Goal: Task Accomplishment & Management: Complete application form

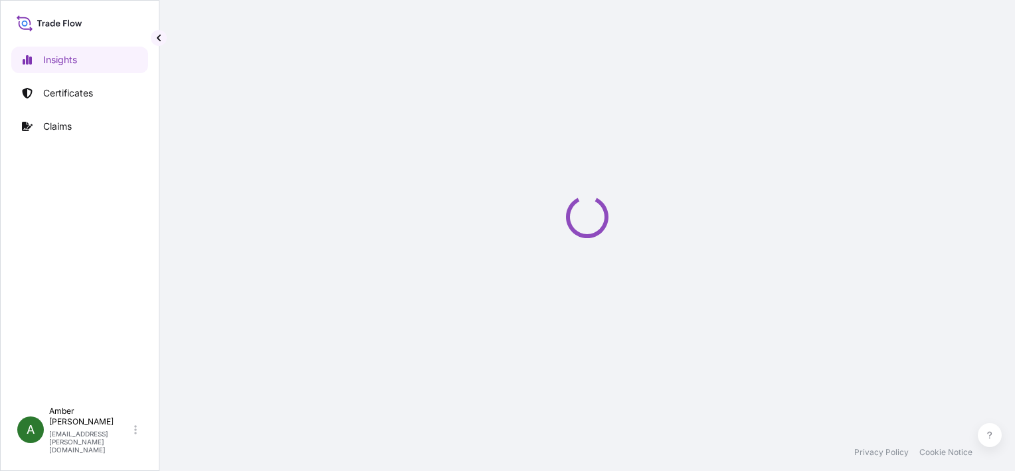
select select "2025"
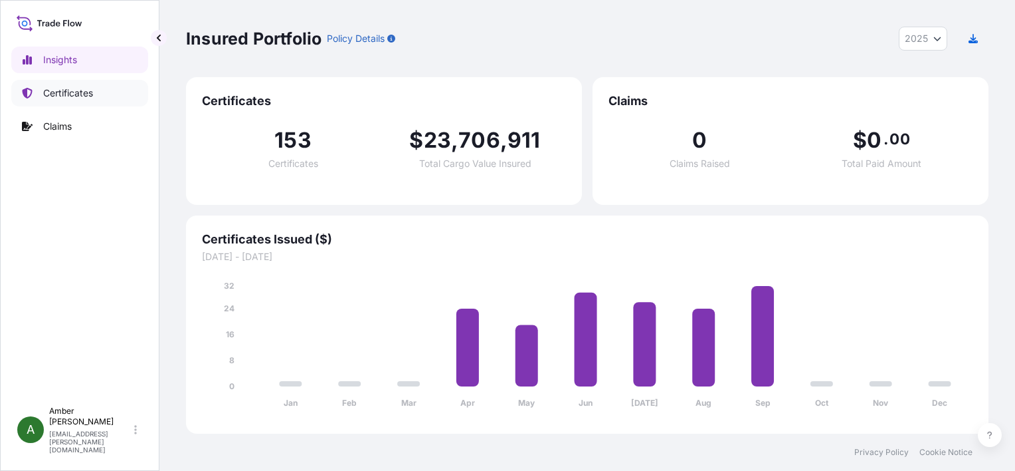
click at [62, 97] on p "Certificates" at bounding box center [68, 92] width 50 height 13
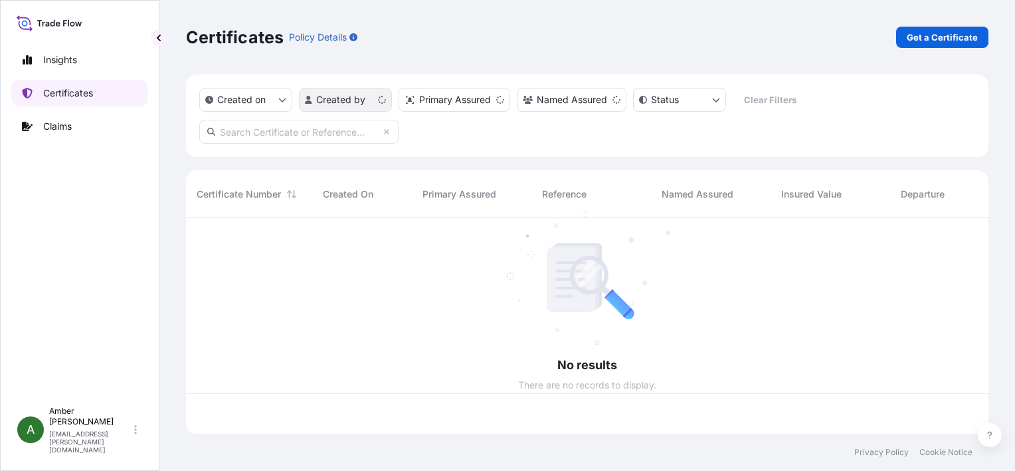
scroll to position [213, 792]
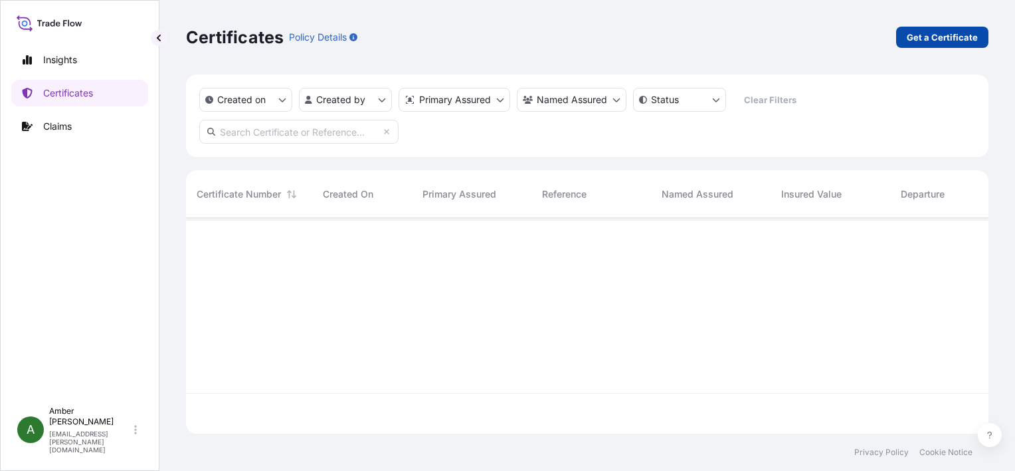
click at [944, 38] on p "Get a Certificate" at bounding box center [942, 37] width 71 height 13
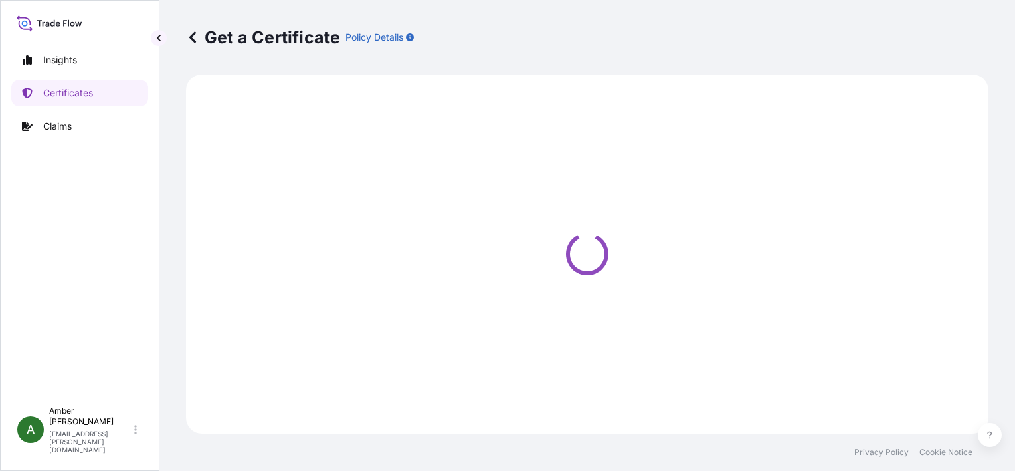
select select "Ocean Vessel"
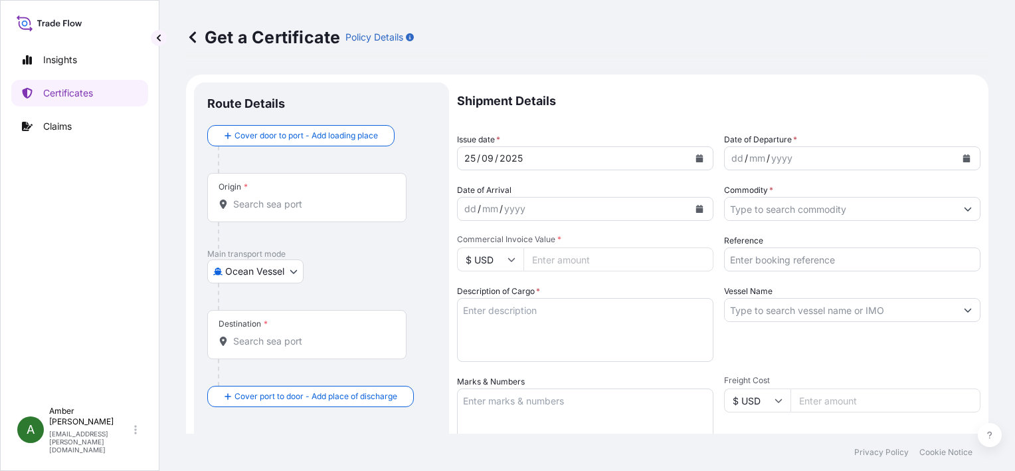
click at [281, 206] on input "Origin *" at bounding box center [311, 203] width 157 height 13
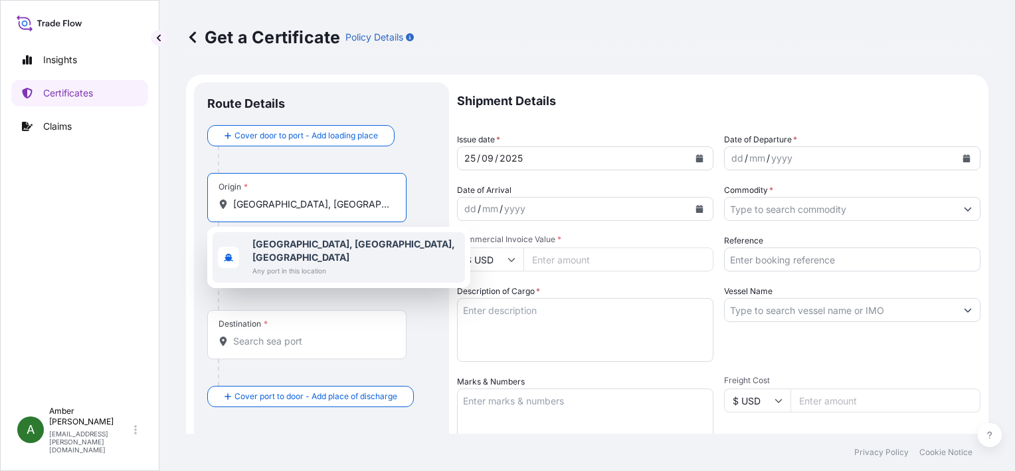
click at [297, 249] on b "[GEOGRAPHIC_DATA], [GEOGRAPHIC_DATA], [GEOGRAPHIC_DATA]" at bounding box center [354, 250] width 203 height 25
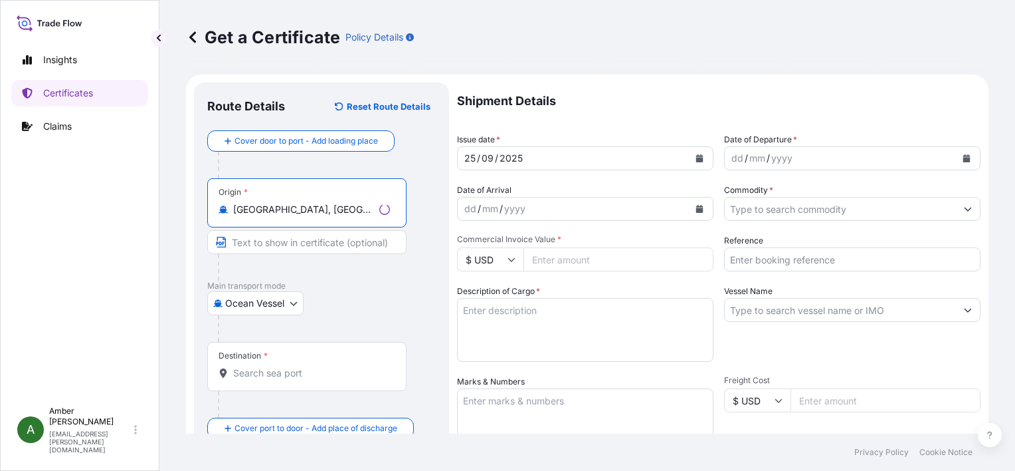
type input "[GEOGRAPHIC_DATA], [GEOGRAPHIC_DATA], [GEOGRAPHIC_DATA]"
click at [249, 374] on input "Destination *" at bounding box center [311, 372] width 157 height 13
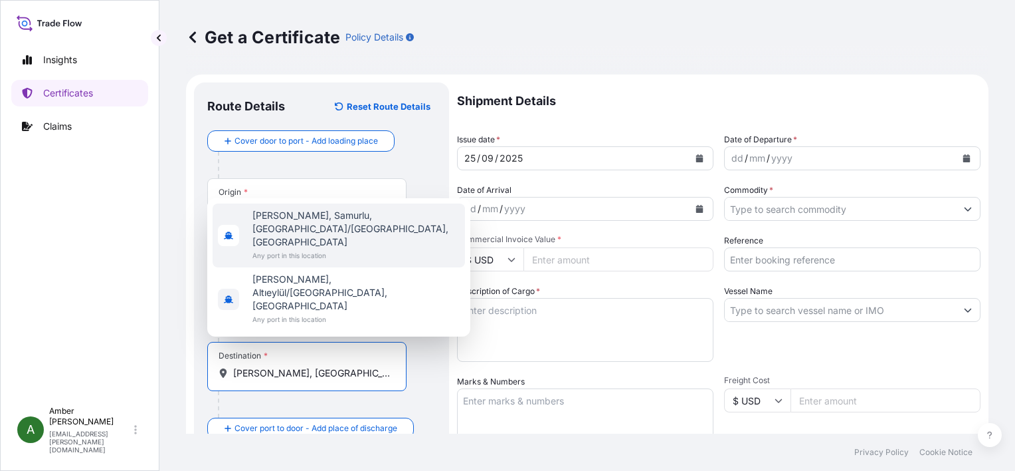
click at [300, 249] on span "[PERSON_NAME], Samurlu, [GEOGRAPHIC_DATA]/[GEOGRAPHIC_DATA], [GEOGRAPHIC_DATA]" at bounding box center [356, 229] width 207 height 40
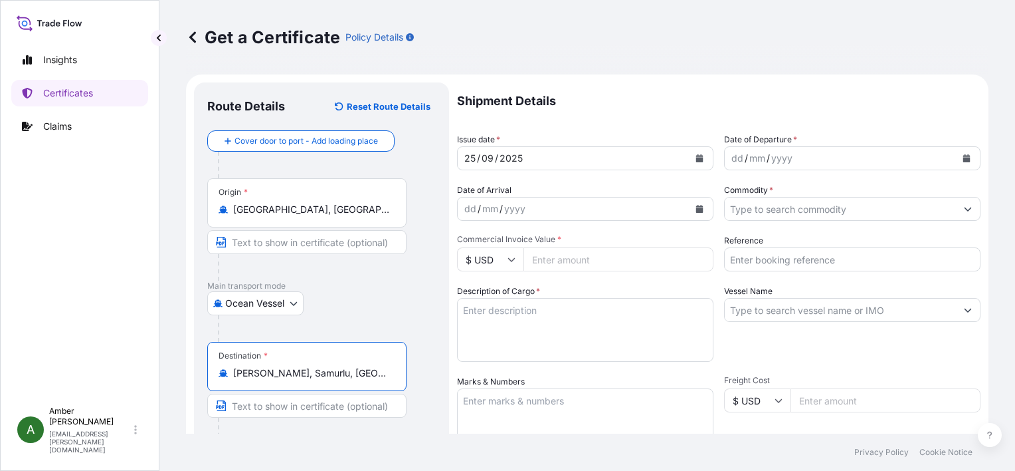
type input "[PERSON_NAME], Samurlu, [GEOGRAPHIC_DATA]/[GEOGRAPHIC_DATA], [GEOGRAPHIC_DATA]"
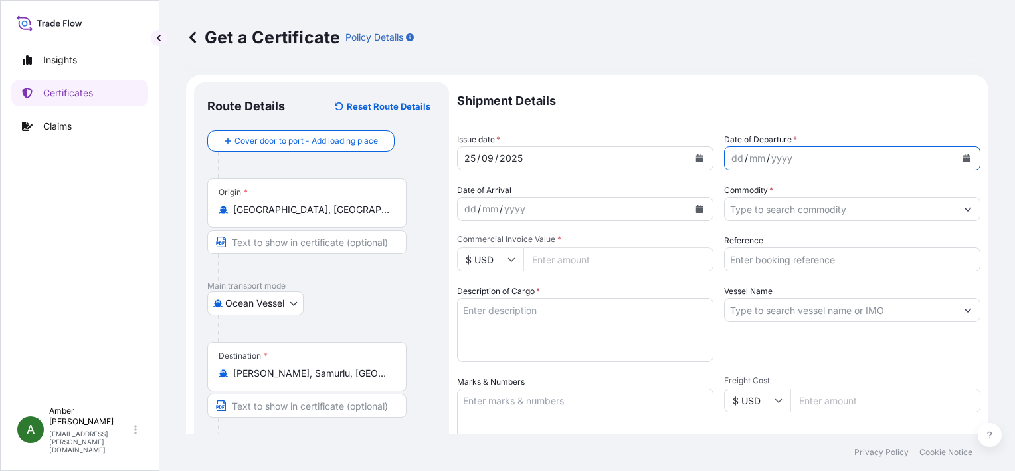
click at [964, 158] on icon "Calendar" at bounding box center [967, 158] width 7 height 8
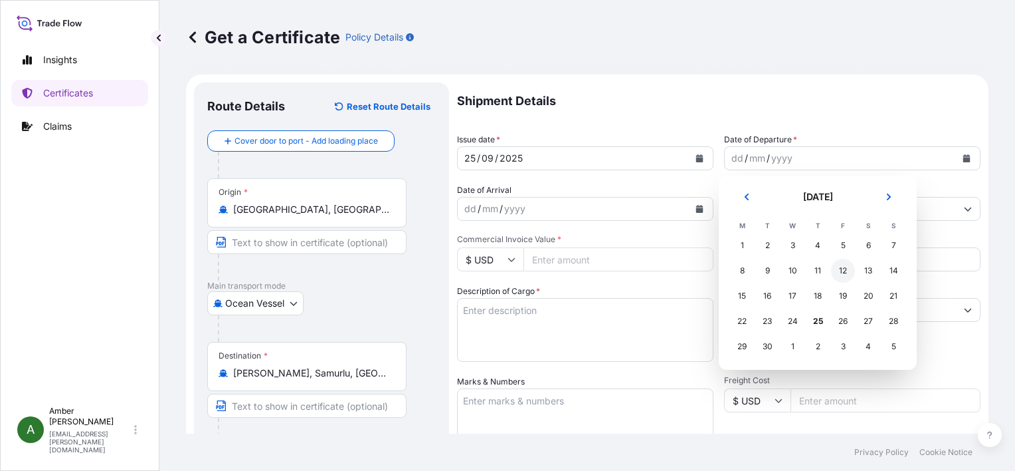
click at [845, 270] on div "12" at bounding box center [843, 271] width 24 height 24
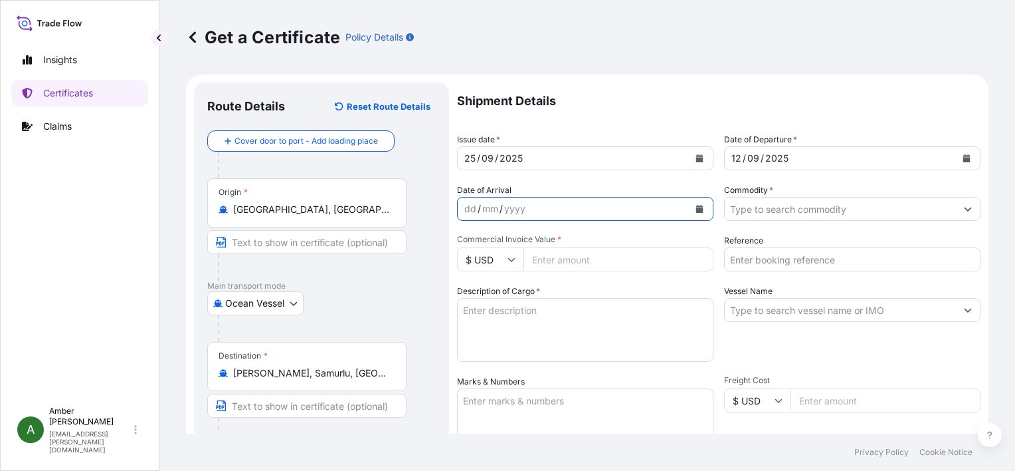
click at [696, 209] on icon "Calendar" at bounding box center [699, 209] width 7 height 8
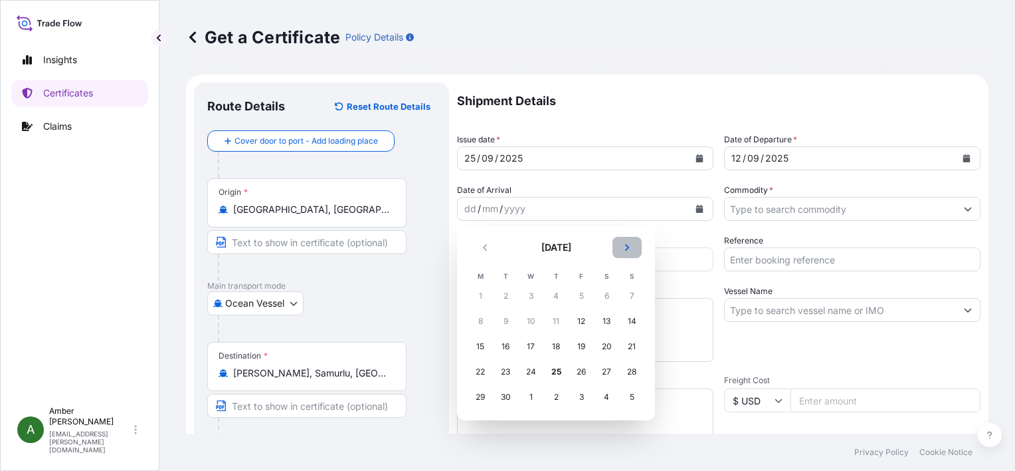
click at [631, 246] on button "Next" at bounding box center [627, 247] width 29 height 21
click at [630, 323] on div "12" at bounding box center [632, 321] width 24 height 24
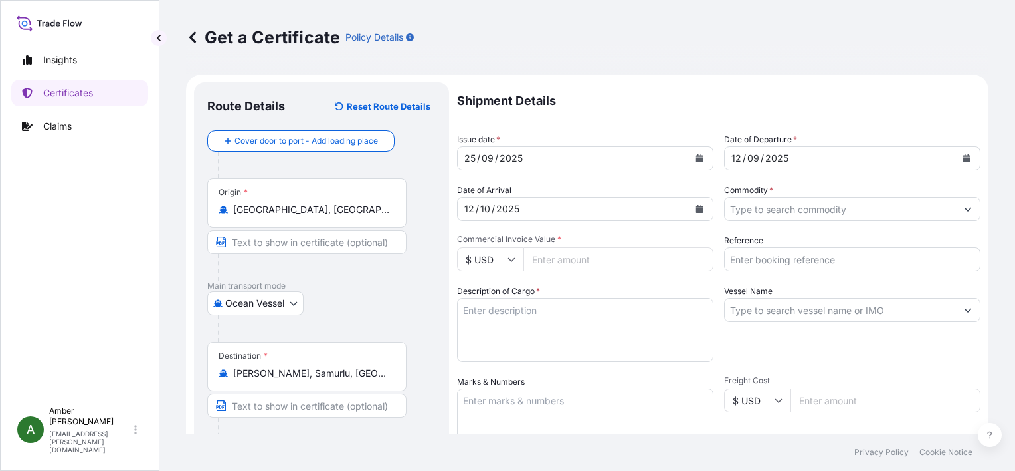
click at [801, 262] on input "Reference" at bounding box center [852, 259] width 257 height 24
paste input "20463047"
type input "20463047"
click at [799, 209] on input "Commodity *" at bounding box center [840, 209] width 231 height 24
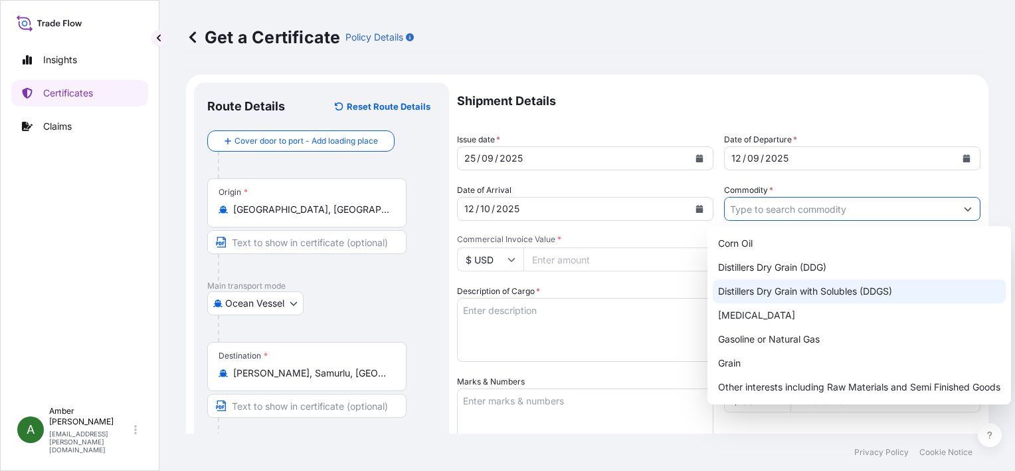
click at [829, 287] on div "Distillers Dry Grain with Solubles (DDGS)" at bounding box center [859, 291] width 293 height 24
type input "Distillers Dry Grain with Solubles (DDGS)"
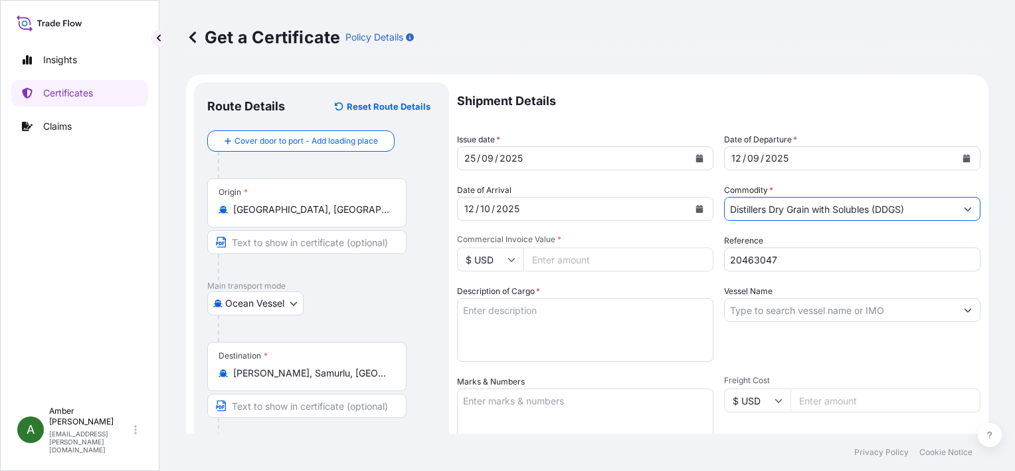
click at [630, 29] on div "Get a Certificate Policy Details" at bounding box center [587, 37] width 803 height 21
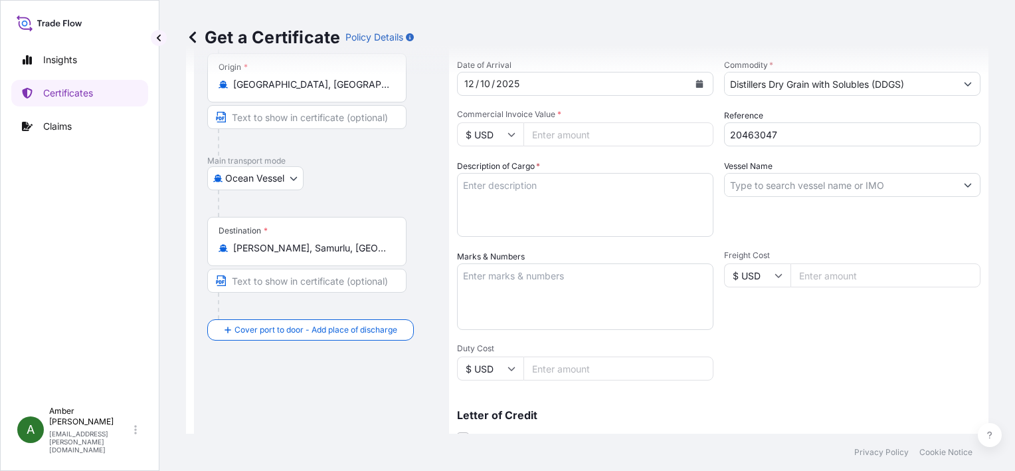
scroll to position [133, 0]
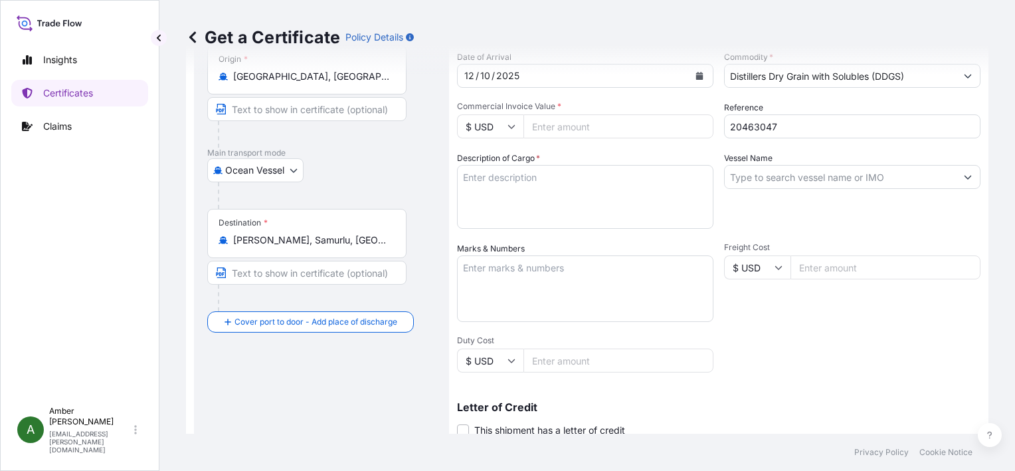
click at [556, 124] on input "Commercial Invoice Value *" at bounding box center [619, 126] width 190 height 24
paste input "99274.05"
type input "99274.05"
click at [797, 360] on div "Shipment Details Issue date * [DATE] Date of Departure * [DATE] Date of Arrival…" at bounding box center [719, 265] width 524 height 633
click at [800, 178] on input "Vessel Name" at bounding box center [840, 177] width 231 height 24
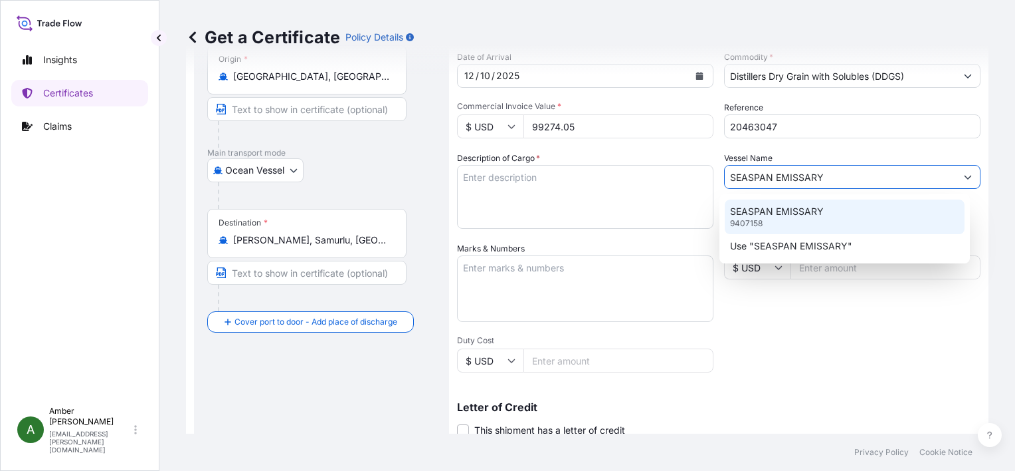
click at [789, 215] on p "SEASPAN EMISSARY" at bounding box center [777, 211] width 94 height 13
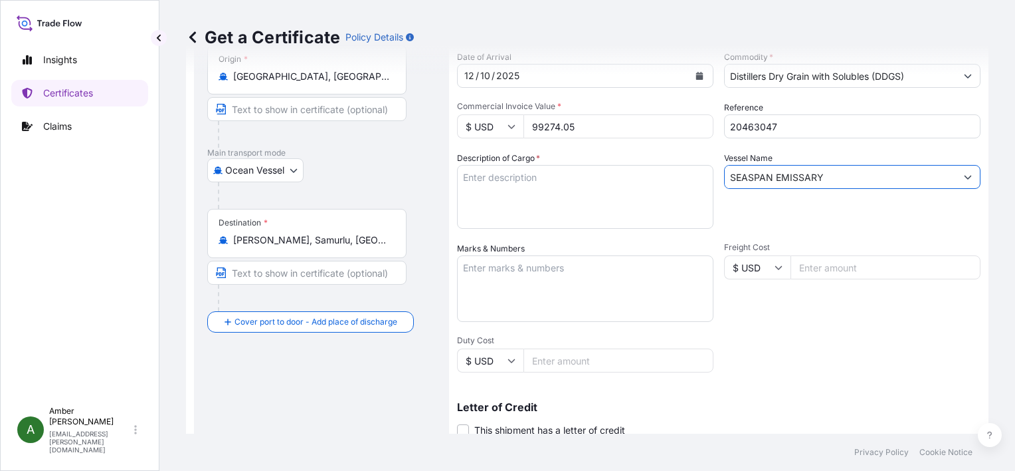
type input "SEASPAN EMISSARY"
click at [491, 193] on textarea "Description of Cargo *" at bounding box center [585, 197] width 257 height 64
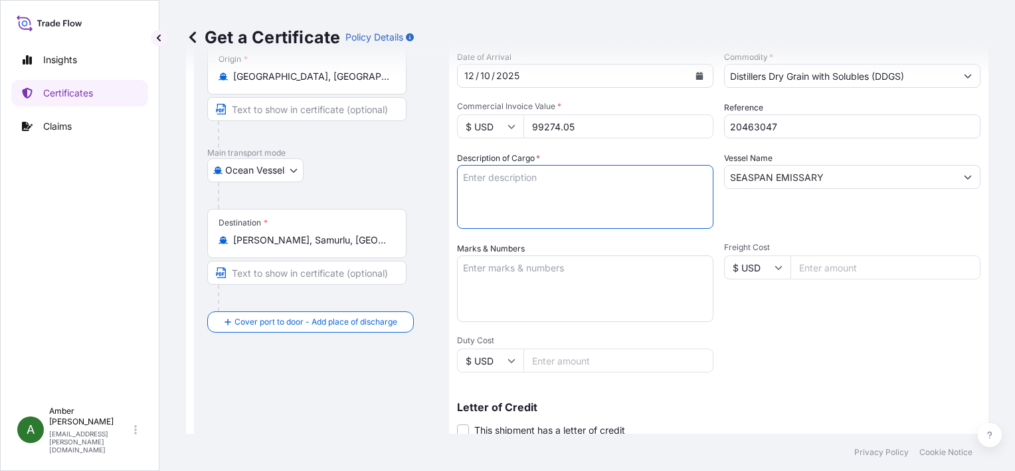
paste textarea "Dried Distillers Grains with Solubles TOTAL WEIGHT (MTS): 441.218 FREIGHT PREPA…"
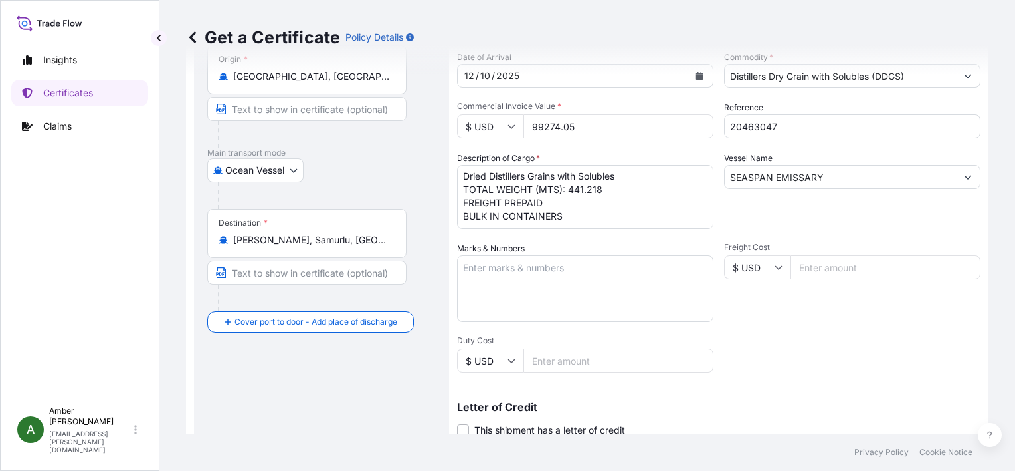
click at [523, 221] on textarea "Dried Distillers Grains with Solubles TOTAL WEIGHT (MTS): 441.218 FREIGHT PREPA…" at bounding box center [585, 197] width 257 height 64
paste textarea "X20250905930176"
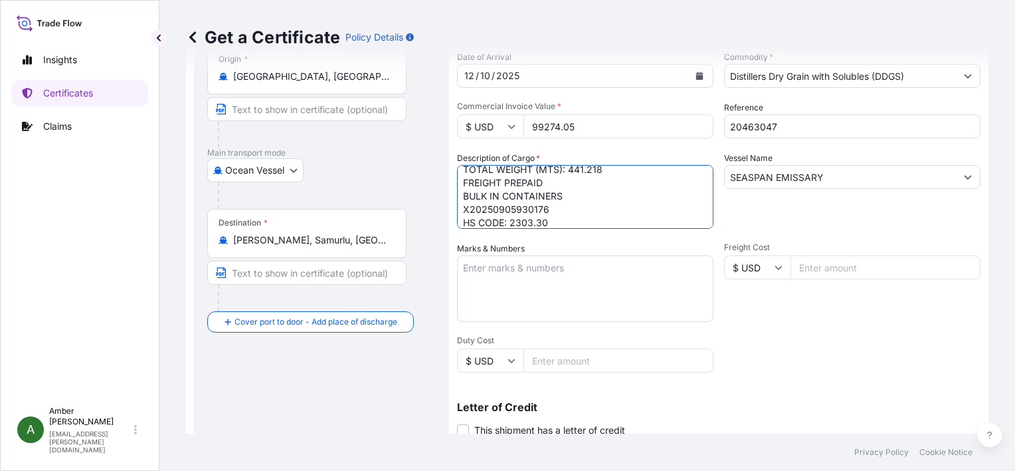
type textarea "Dried Distillers Grains with Solubles TOTAL WEIGHT (MTS): 441.218 FREIGHT PREPA…"
click at [760, 213] on div "Vessel Name SEASPAN EMISSARY" at bounding box center [852, 190] width 257 height 77
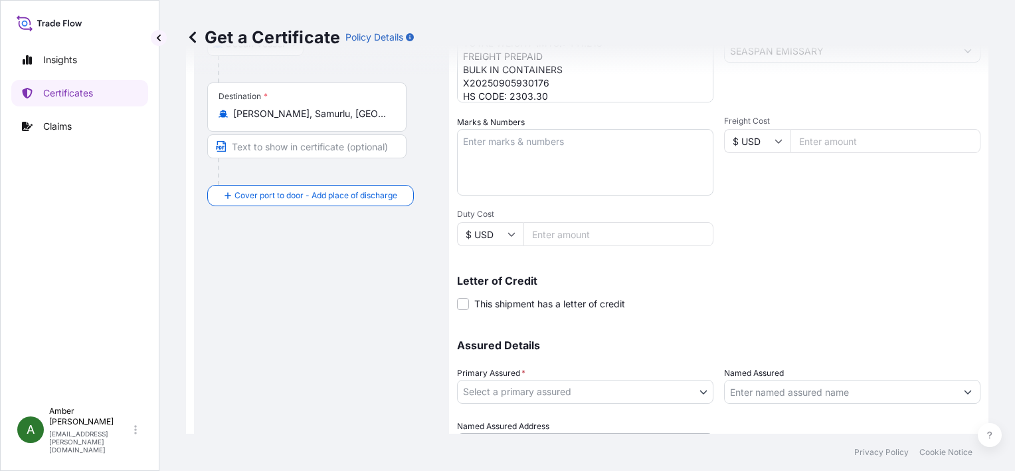
scroll to position [327, 0]
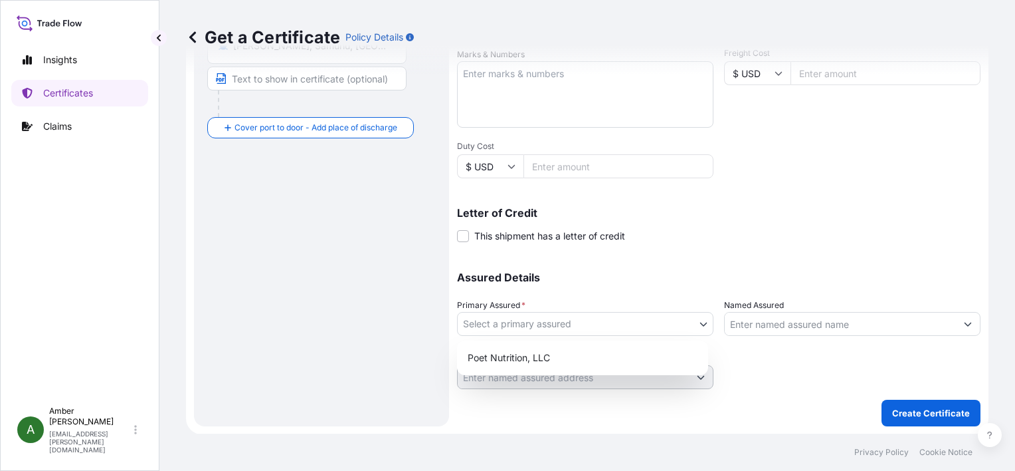
click at [627, 318] on body "Insights Certificates Claims A [PERSON_NAME] [PERSON_NAME][EMAIL_ADDRESS][PERSO…" at bounding box center [507, 235] width 1015 height 471
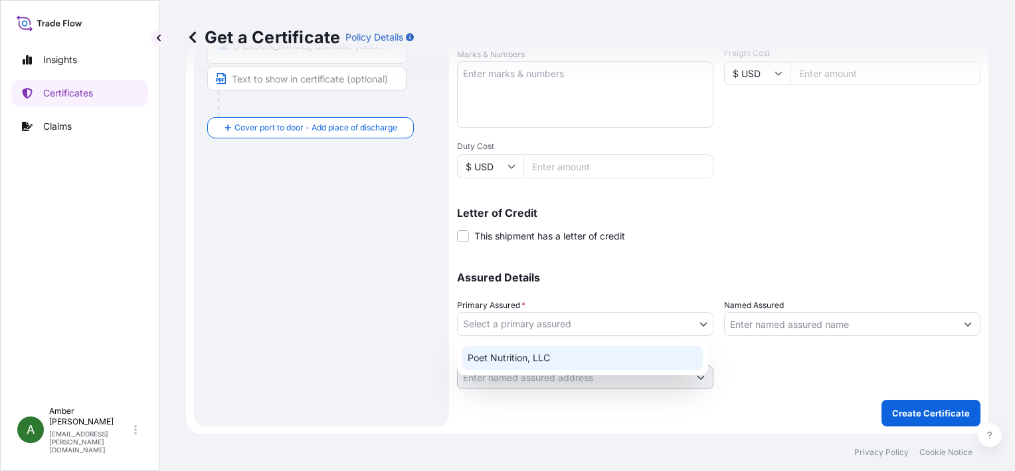
click at [596, 353] on div "Poet Nutrition, LLC" at bounding box center [583, 358] width 241 height 24
select select "31546"
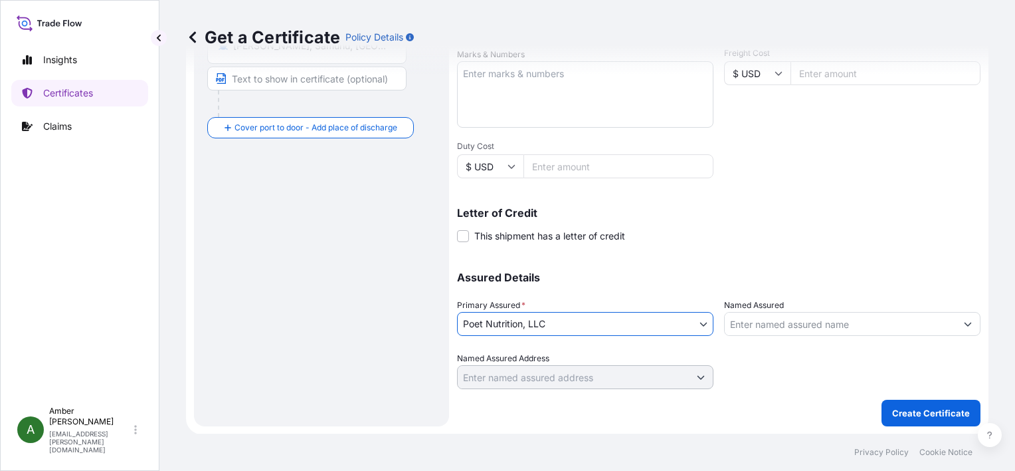
click at [822, 324] on input "Named Assured" at bounding box center [840, 324] width 231 height 24
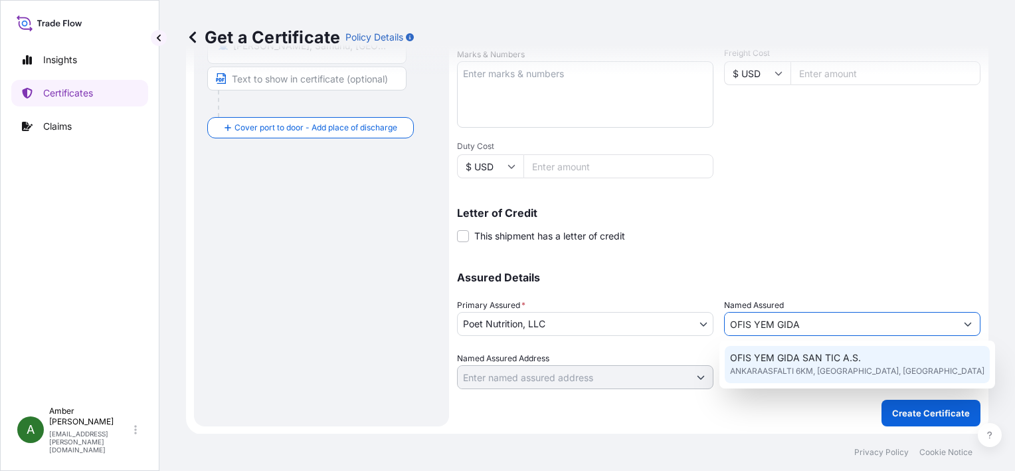
click at [813, 367] on span "ANKARAASFALTI 6KM, [GEOGRAPHIC_DATA], [GEOGRAPHIC_DATA]" at bounding box center [857, 370] width 255 height 13
type input "OFIS YEM GIDA SAN TIC A.S."
type input "ANKARAASFALTI 6KM, [GEOGRAPHIC_DATA]"
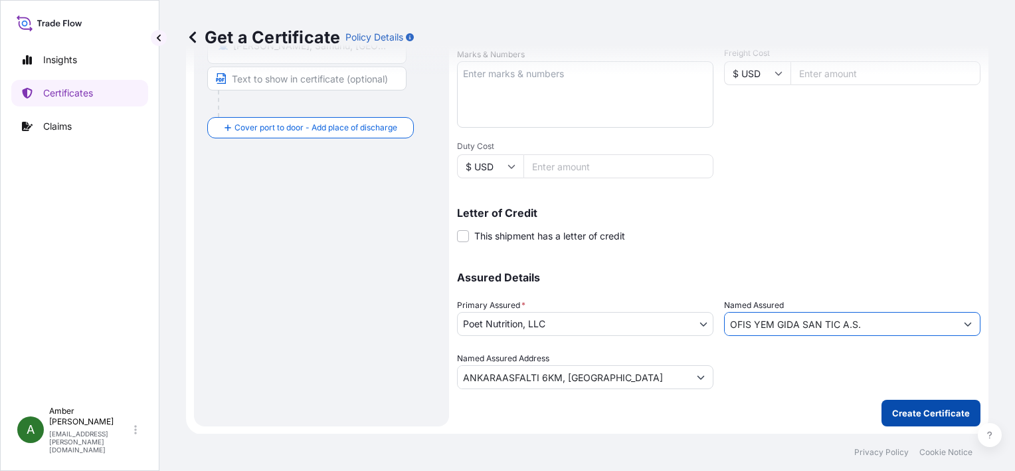
type input "OFIS YEM GIDA SAN TIC A.S."
click at [917, 410] on p "Create Certificate" at bounding box center [932, 412] width 78 height 13
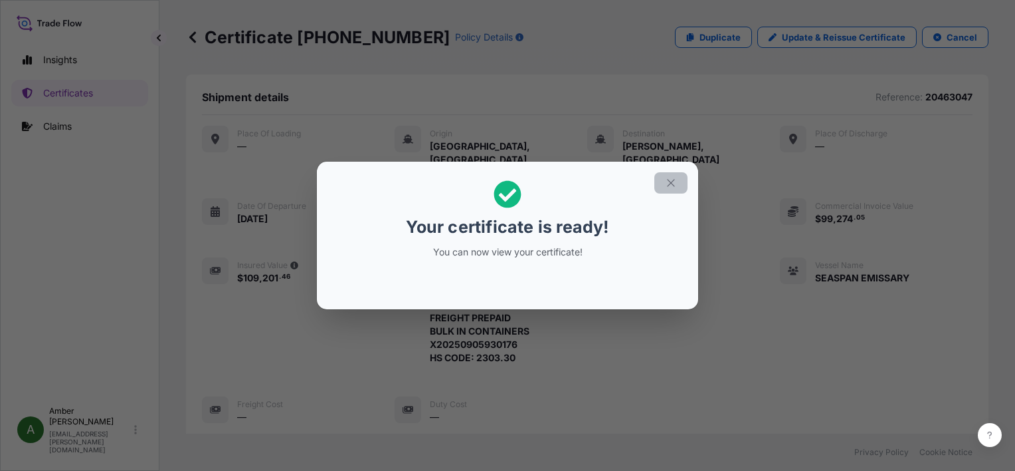
click at [679, 182] on button "button" at bounding box center [671, 182] width 33 height 21
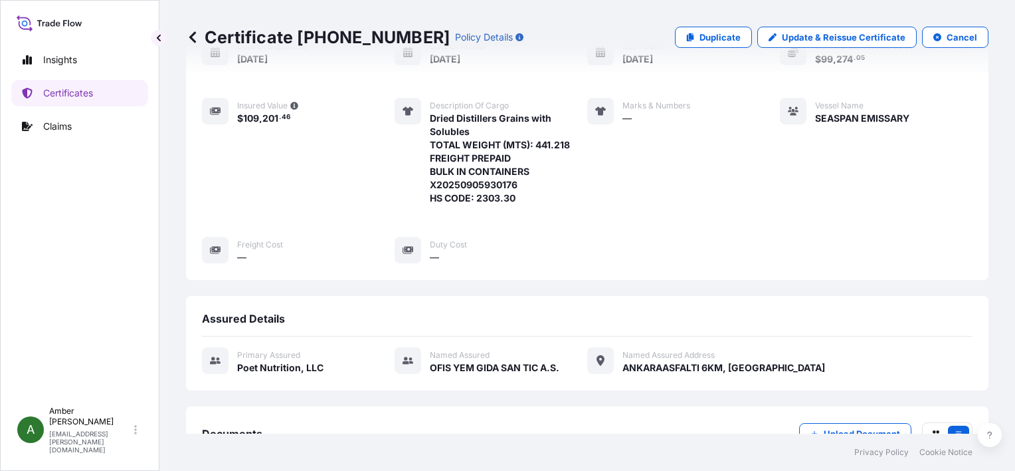
scroll to position [322, 0]
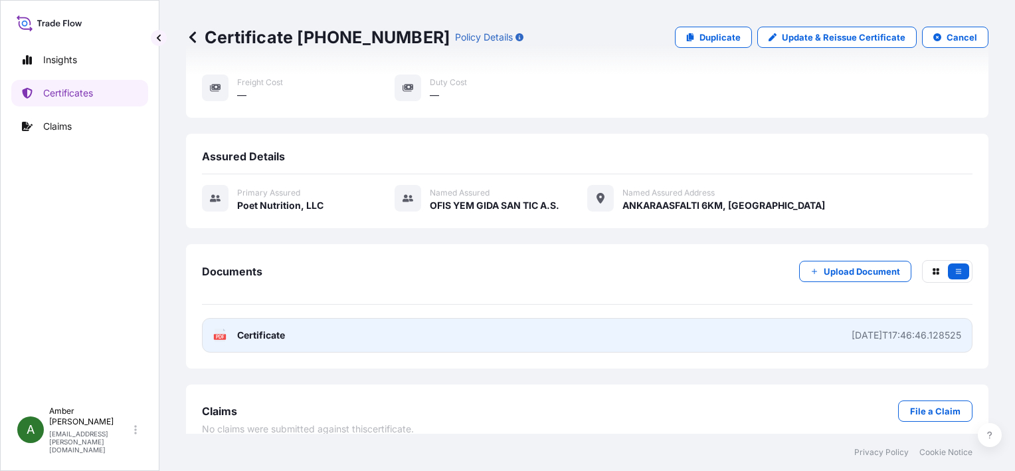
click at [217, 334] on text "PDF" at bounding box center [220, 336] width 9 height 5
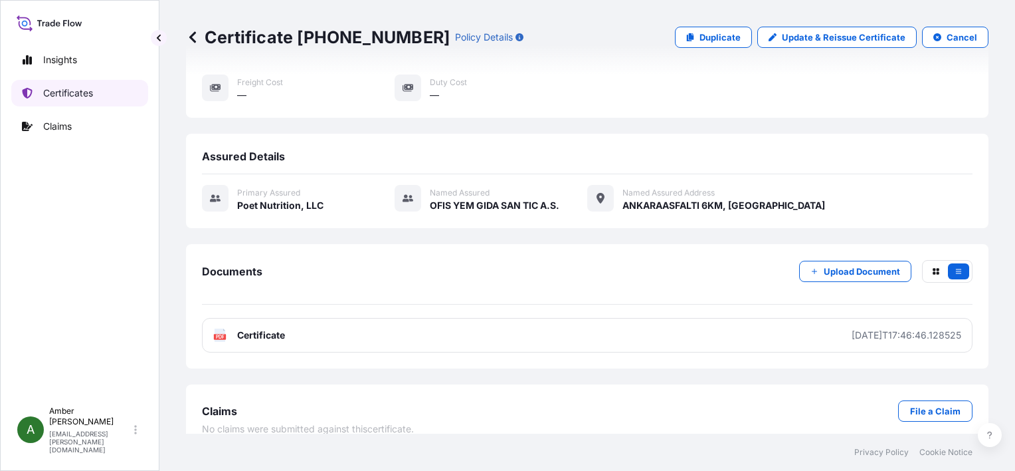
click at [58, 96] on p "Certificates" at bounding box center [68, 92] width 50 height 13
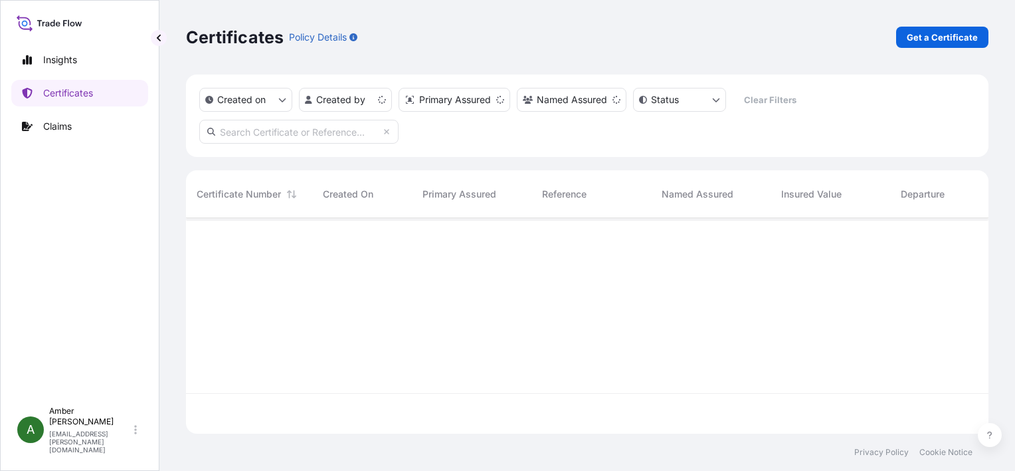
scroll to position [213, 792]
click at [942, 40] on p "Get a Certificate" at bounding box center [942, 37] width 71 height 13
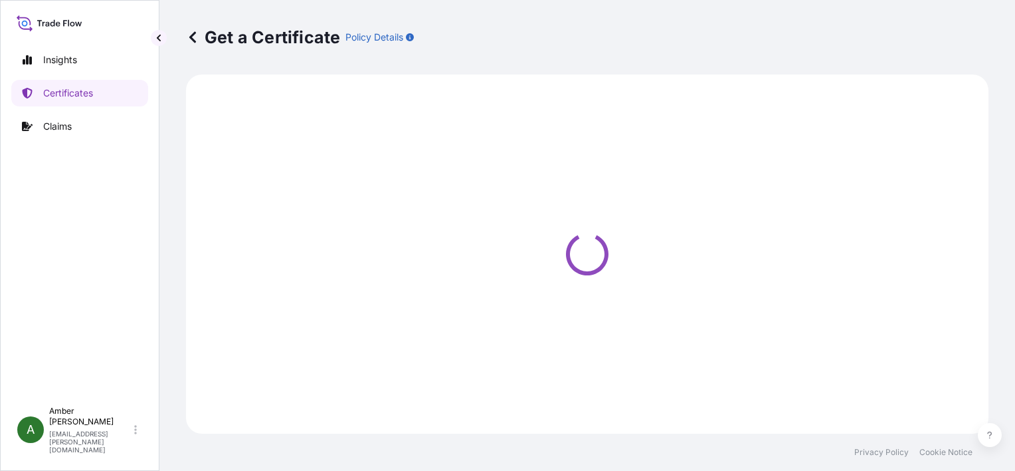
select select "Ocean Vessel"
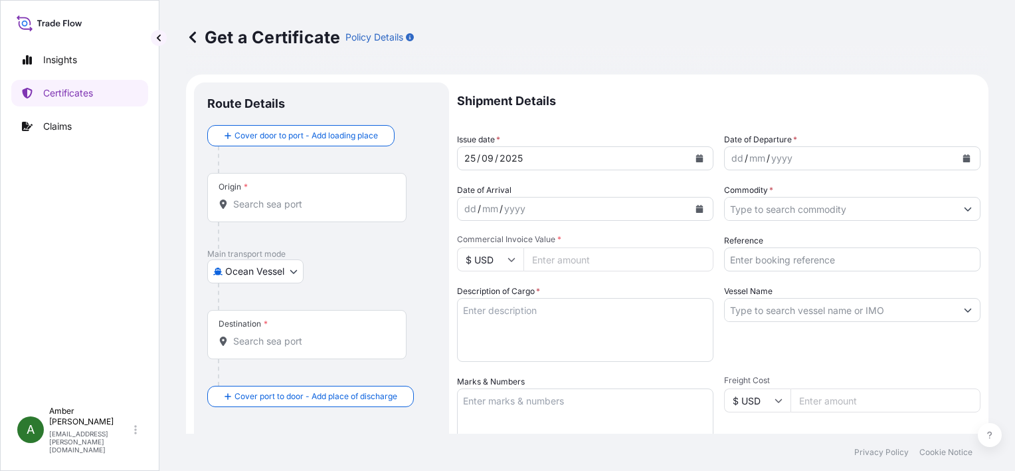
click at [791, 258] on input "Reference" at bounding box center [852, 259] width 257 height 24
paste input "35051719"
type input "35051719"
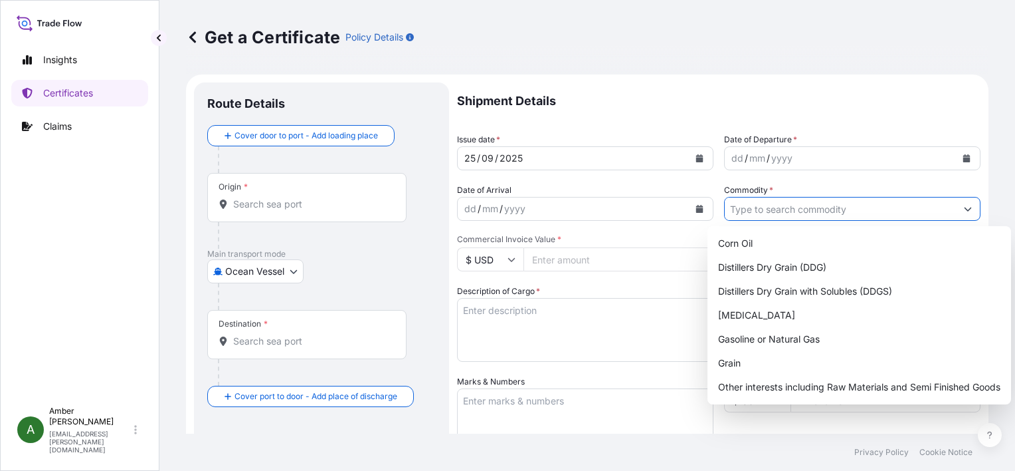
click at [792, 205] on input "Commodity *" at bounding box center [840, 209] width 231 height 24
click at [813, 286] on div "Distillers Dry Grain with Solubles (DDGS)" at bounding box center [859, 291] width 293 height 24
type input "Distillers Dry Grain with Solubles (DDGS)"
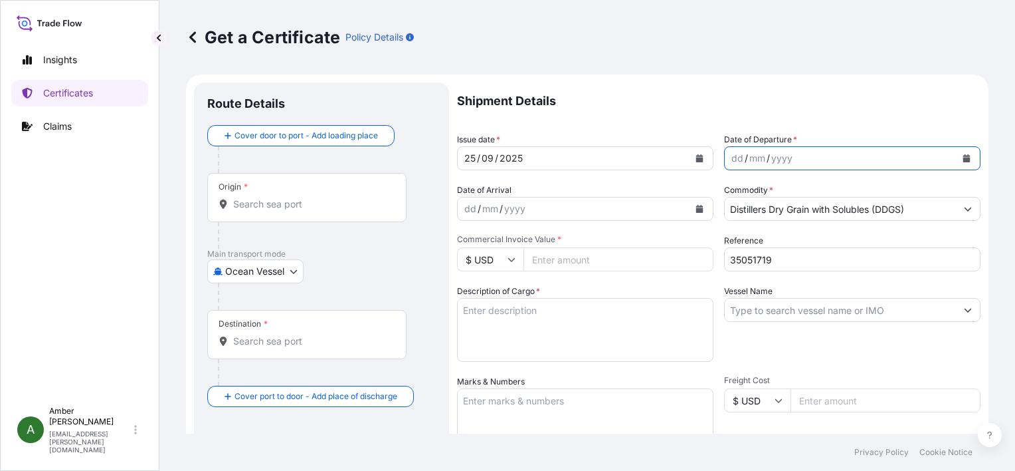
click at [964, 159] on icon "Calendar" at bounding box center [967, 158] width 7 height 8
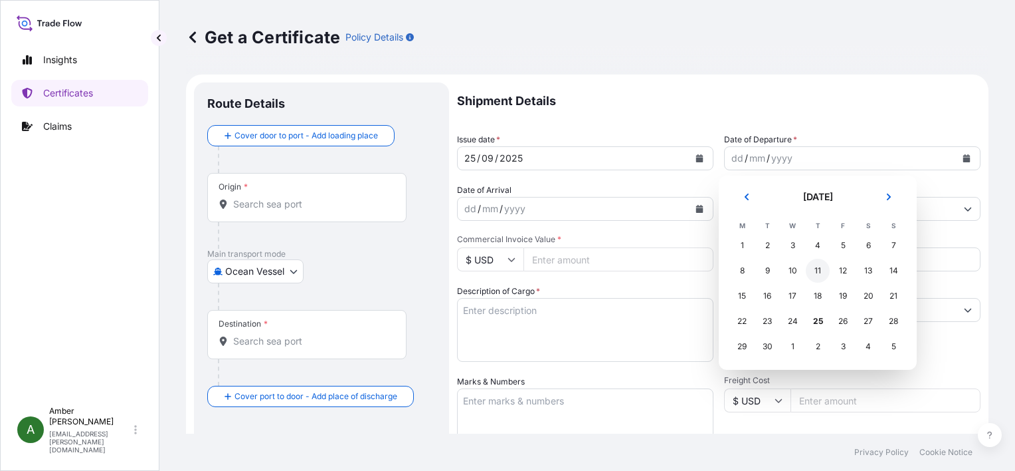
click at [821, 268] on div "11" at bounding box center [818, 271] width 24 height 24
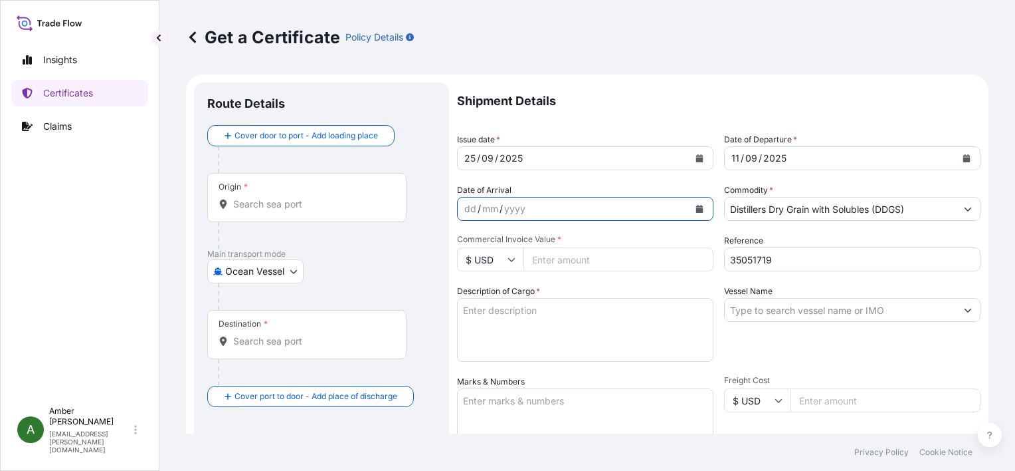
click at [696, 209] on icon "Calendar" at bounding box center [699, 209] width 7 height 8
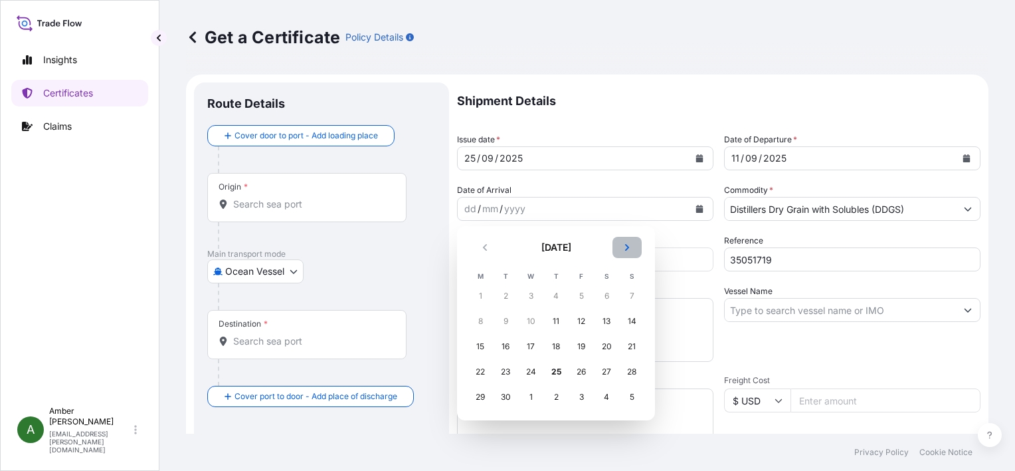
click at [633, 247] on button "Next" at bounding box center [627, 247] width 29 height 21
click at [630, 322] on div "12" at bounding box center [632, 321] width 24 height 24
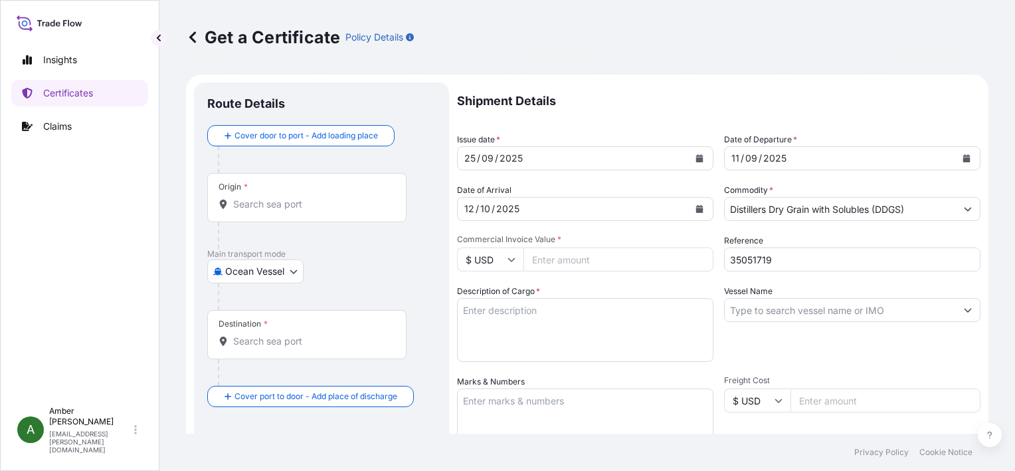
click at [574, 263] on input "Commercial Invoice Value *" at bounding box center [619, 259] width 190 height 24
paste input "184290.29"
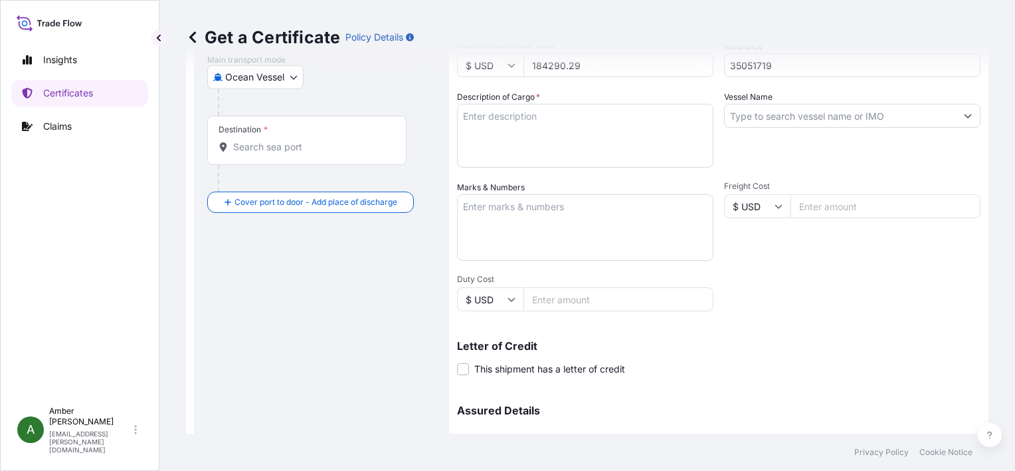
scroll to position [199, 0]
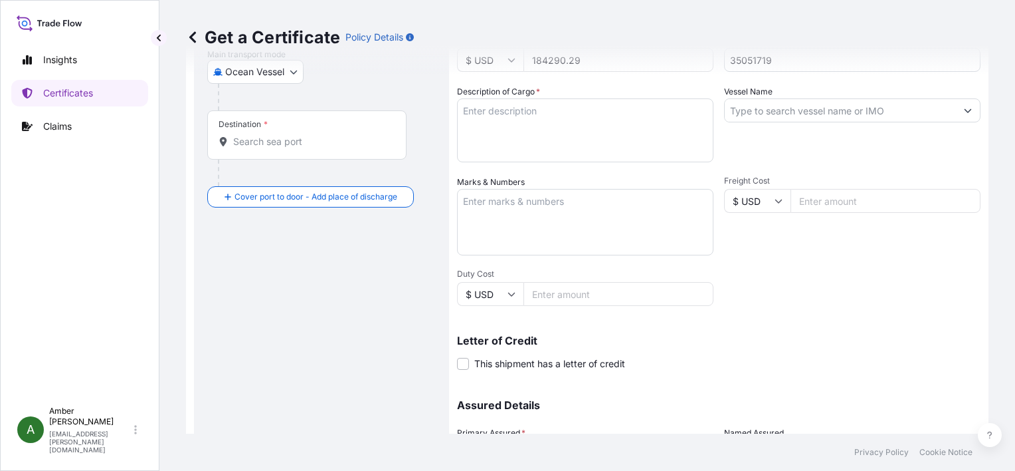
type input "184290.29"
click at [534, 118] on textarea "Description of Cargo *" at bounding box center [585, 130] width 257 height 64
paste textarea "POET Dried Distillers Grains TOTAL WEIGHT (MTS): 886.011 FREIGHT PREPAID BULK I…"
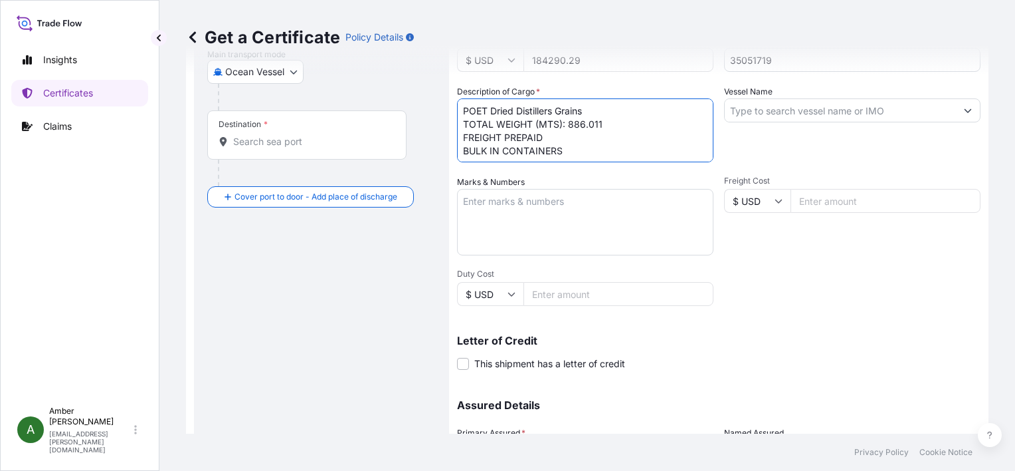
scroll to position [8, 0]
click at [528, 154] on textarea "POET Dried Distillers Grains TOTAL WEIGHT (MTS): 886.011 FREIGHT PREPAID BULK I…" at bounding box center [585, 130] width 257 height 64
paste textarea "X20250828544999"
type textarea "POET Dried Distillers Grains TOTAL WEIGHT (MTS): 886.011 FREIGHT PREPAID BULK I…"
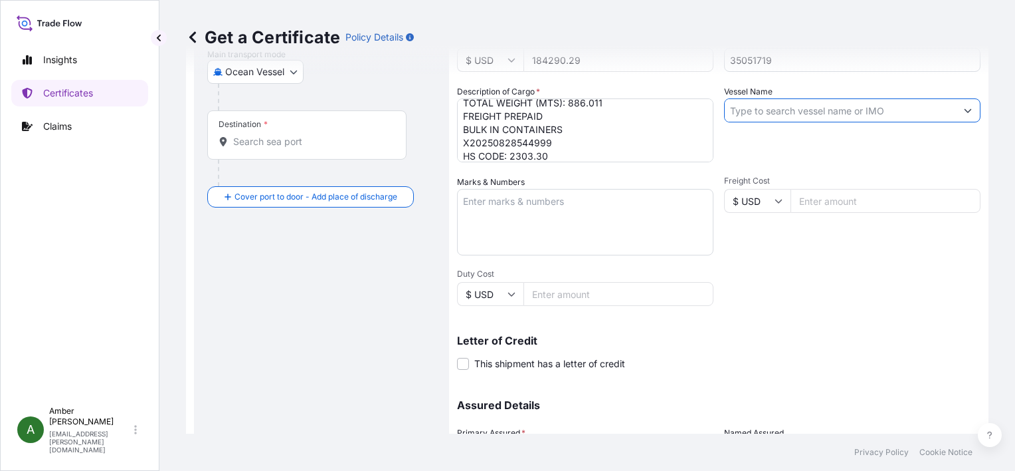
click at [792, 112] on input "Vessel Name" at bounding box center [840, 110] width 231 height 24
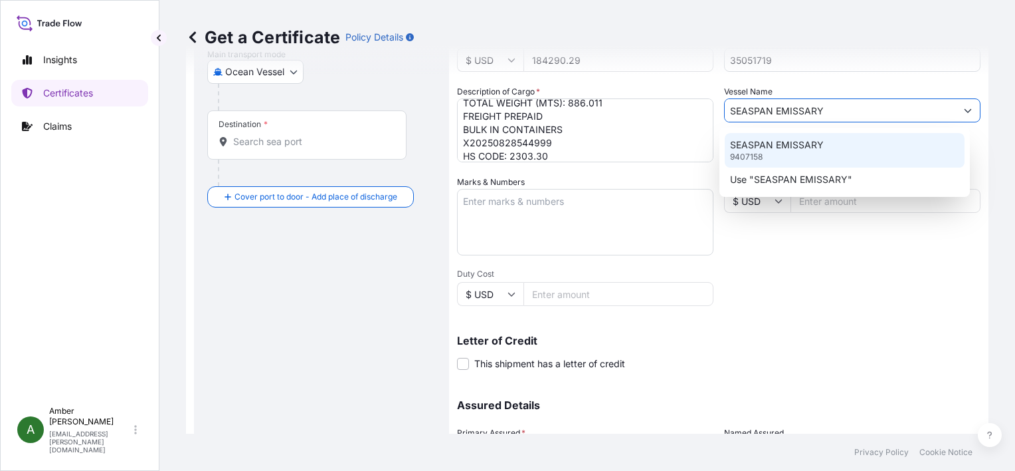
click at [784, 150] on p "SEASPAN EMISSARY" at bounding box center [777, 144] width 94 height 13
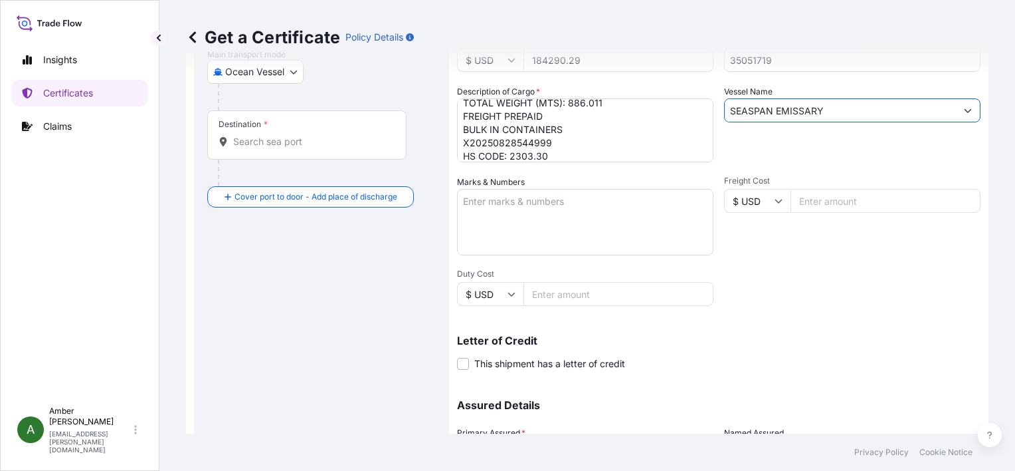
type input "SEASPAN EMISSARY"
click at [772, 304] on div "Shipment Details Issue date * [DATE] Date of Departure * [DATE] Date of Arrival…" at bounding box center [719, 199] width 524 height 633
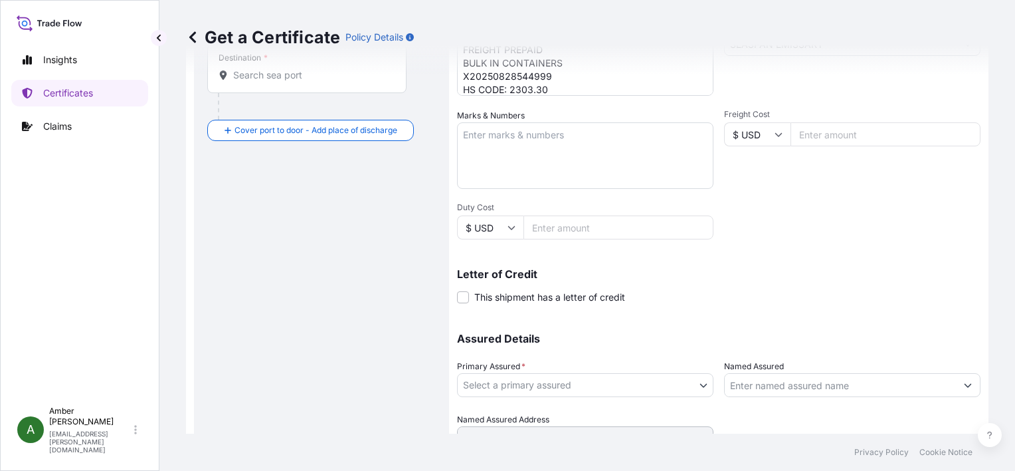
scroll to position [327, 0]
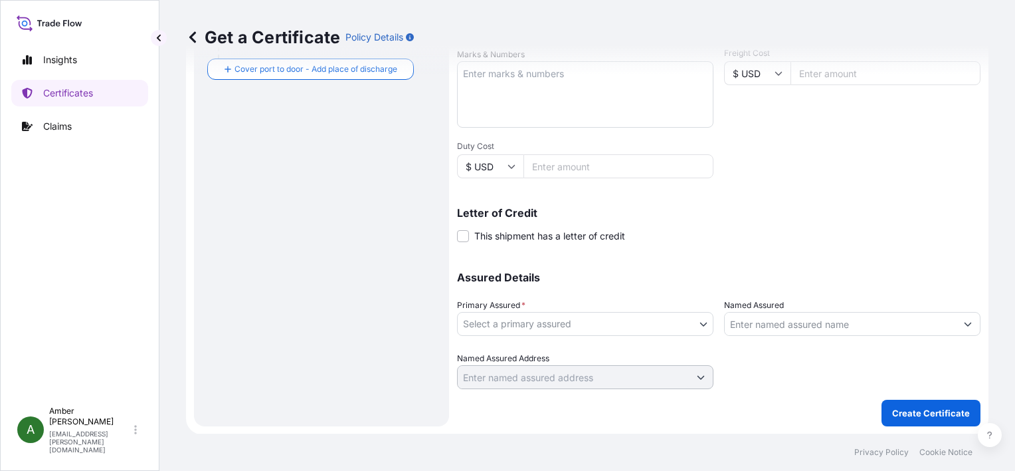
click at [609, 323] on body "0 options available. 2 options available. Insights Certificates Claims A [PERSO…" at bounding box center [507, 235] width 1015 height 471
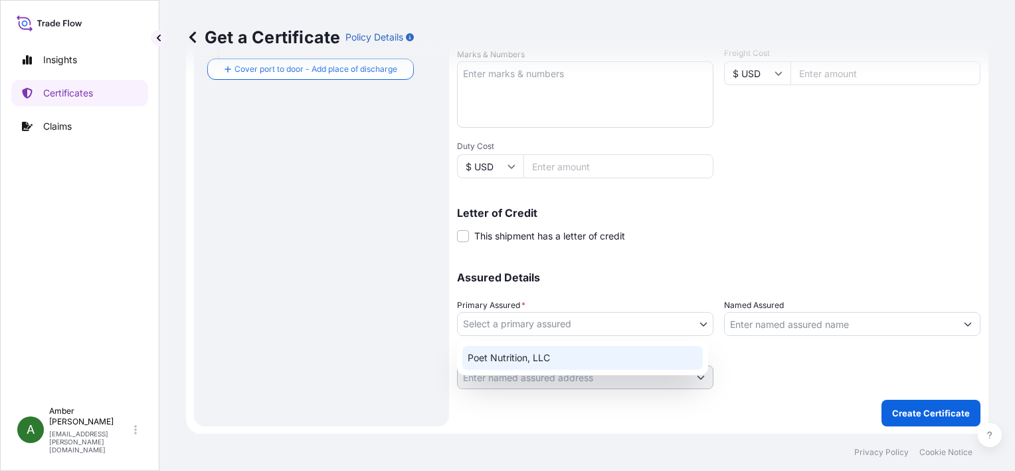
click at [563, 356] on div "Poet Nutrition, LLC" at bounding box center [583, 358] width 241 height 24
select select "31546"
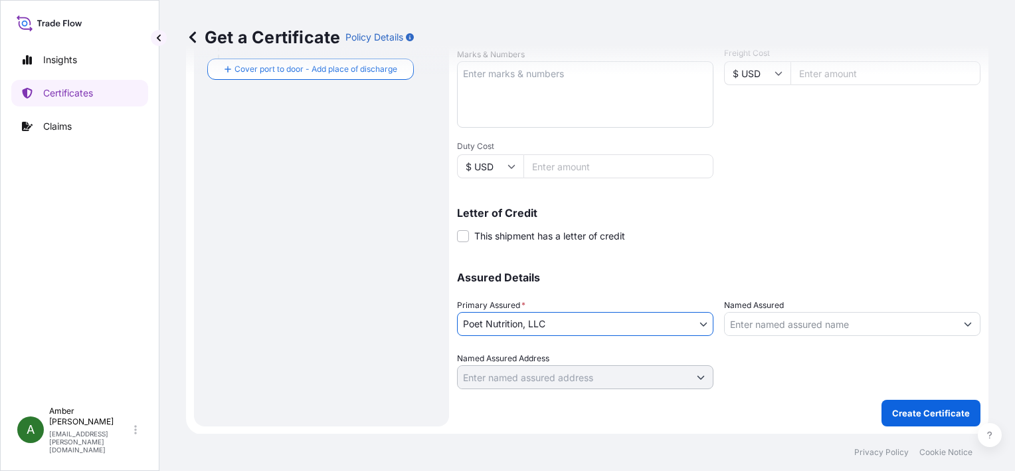
click at [767, 324] on input "Named Assured" at bounding box center [840, 324] width 231 height 24
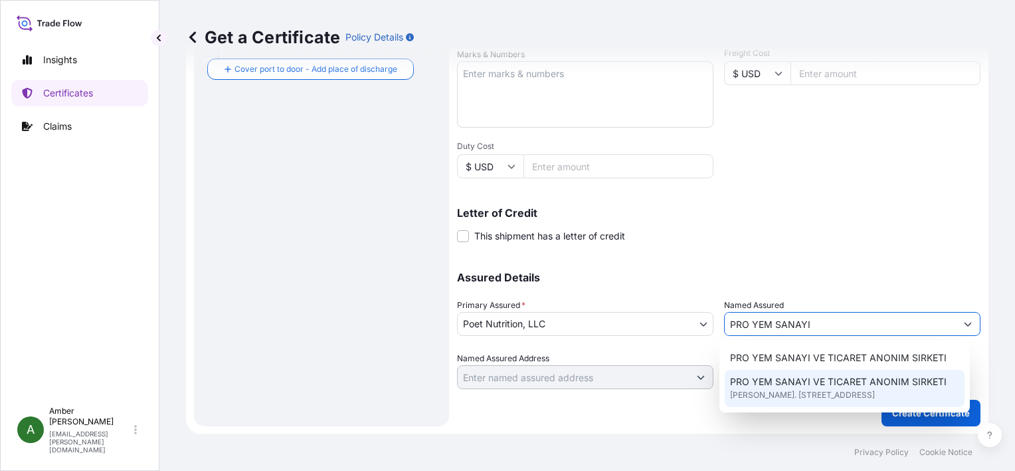
click at [775, 393] on span "[PERSON_NAME]. [STREET_ADDRESS]" at bounding box center [802, 394] width 145 height 13
type input "PRO YEM SANAYI VE TICARET ANONIM SIRKETI"
type input "[PERSON_NAME]. [STREET_ADDRESS]"
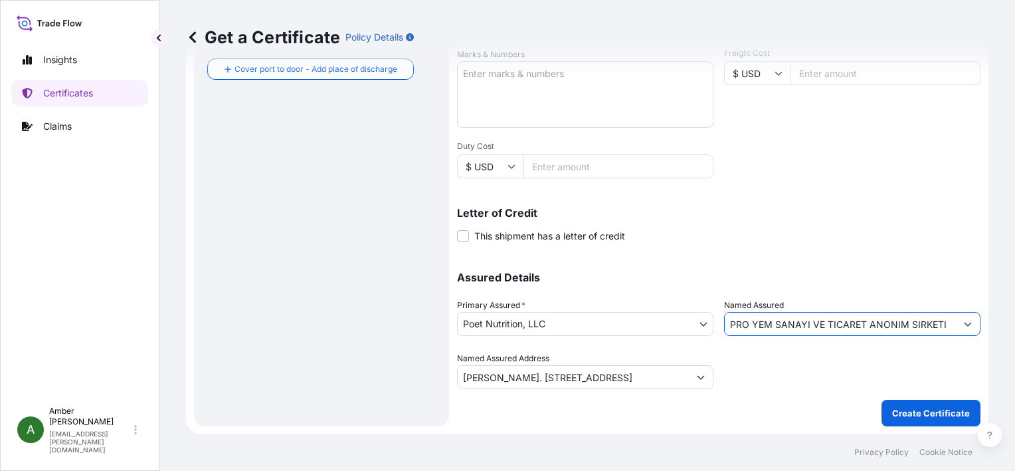
type input "PRO YEM SANAYI VE TICARET ANONIM SIRKETI"
click at [774, 260] on div "Assured Details Primary Assured * Poet Nutrition, LLC Poet Nutrition, LLC Named…" at bounding box center [719, 322] width 524 height 133
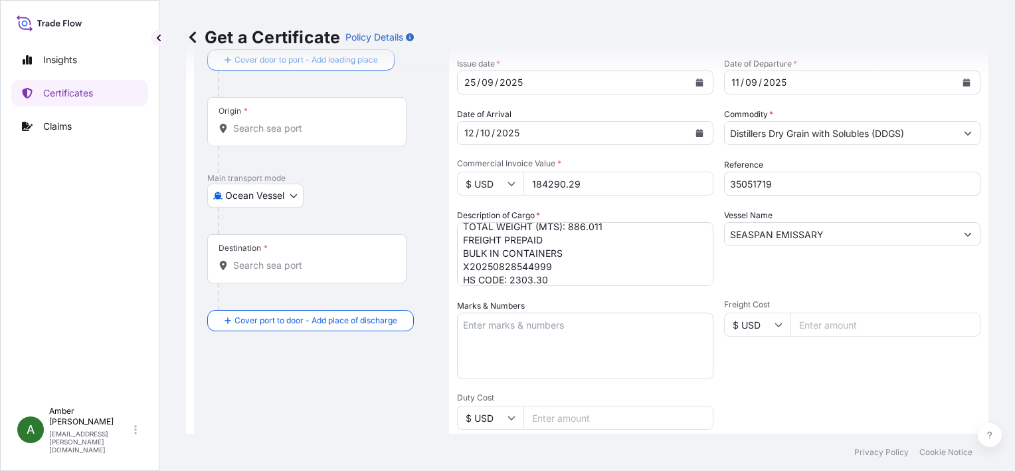
scroll to position [0, 0]
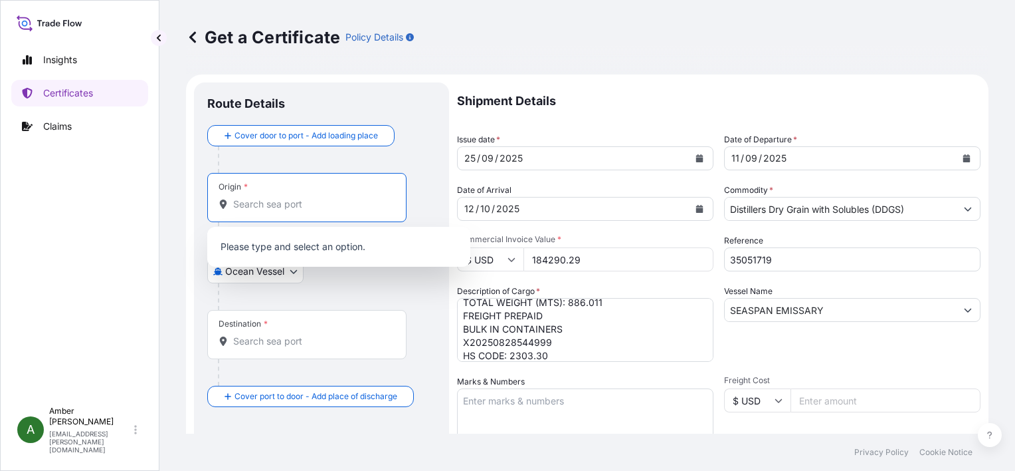
click at [262, 203] on input "Origin *" at bounding box center [311, 203] width 157 height 13
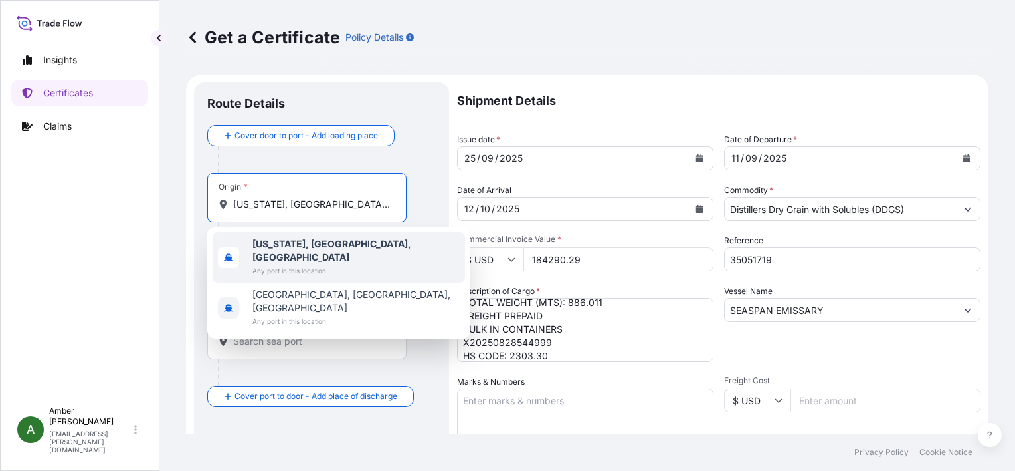
click at [314, 264] on span "Any port in this location" at bounding box center [356, 270] width 207 height 13
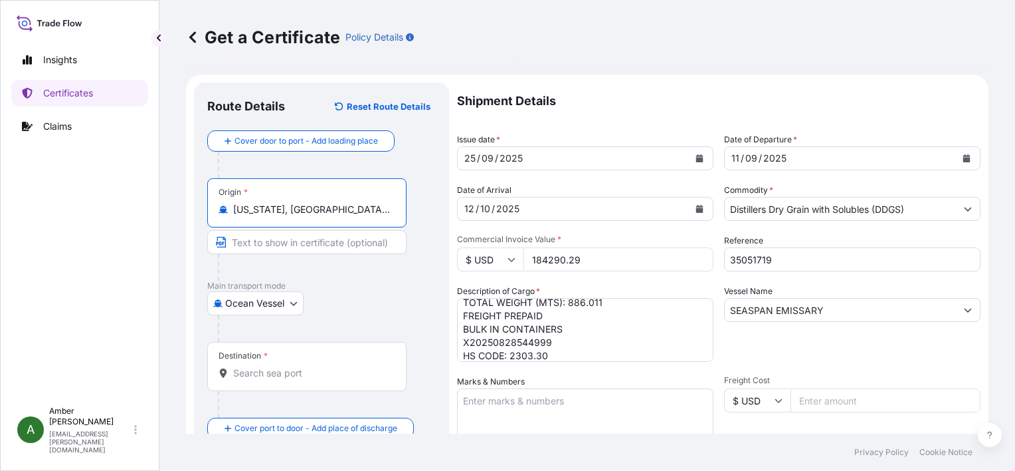
type input "[US_STATE], [GEOGRAPHIC_DATA], [GEOGRAPHIC_DATA]"
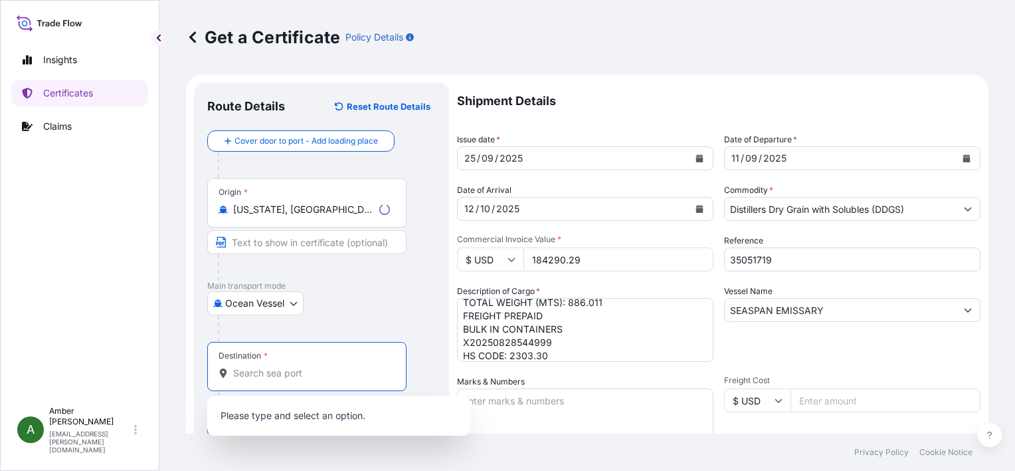
click at [269, 369] on input "Destination *" at bounding box center [311, 372] width 157 height 13
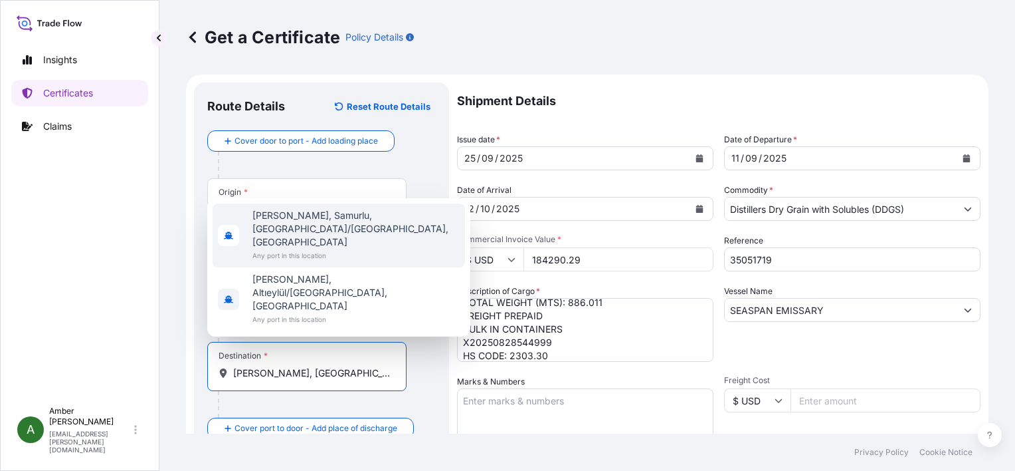
click at [298, 249] on span "[PERSON_NAME], Samurlu, [GEOGRAPHIC_DATA]/[GEOGRAPHIC_DATA], [GEOGRAPHIC_DATA]" at bounding box center [356, 229] width 207 height 40
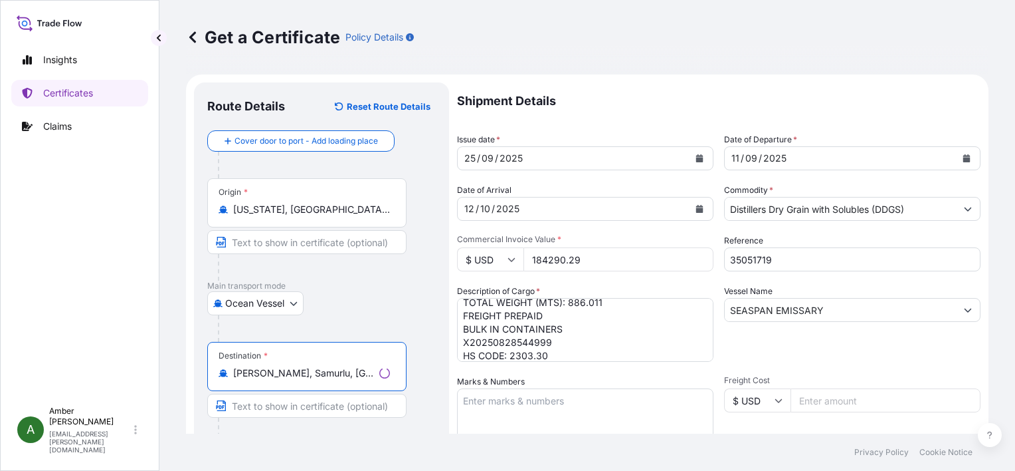
type input "[PERSON_NAME], Samurlu, [GEOGRAPHIC_DATA]/[GEOGRAPHIC_DATA], [GEOGRAPHIC_DATA]"
click at [433, 316] on div at bounding box center [327, 328] width 218 height 27
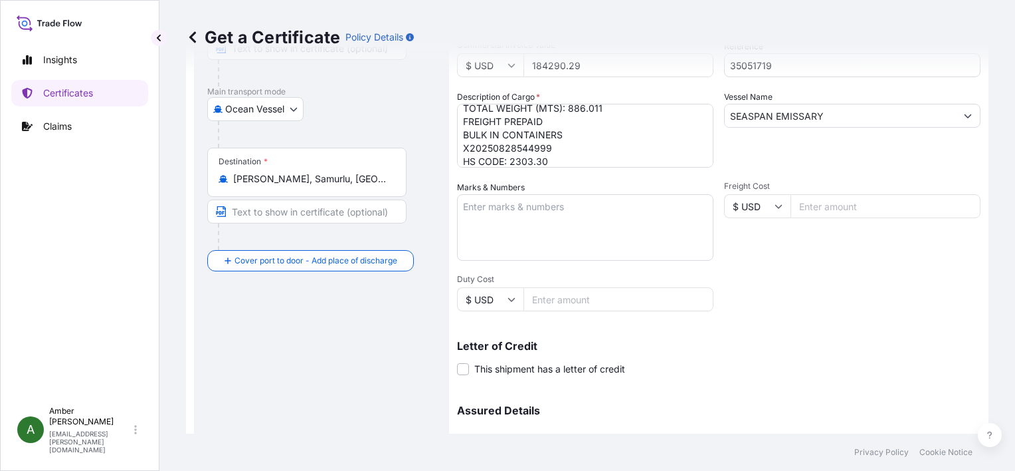
scroll to position [327, 0]
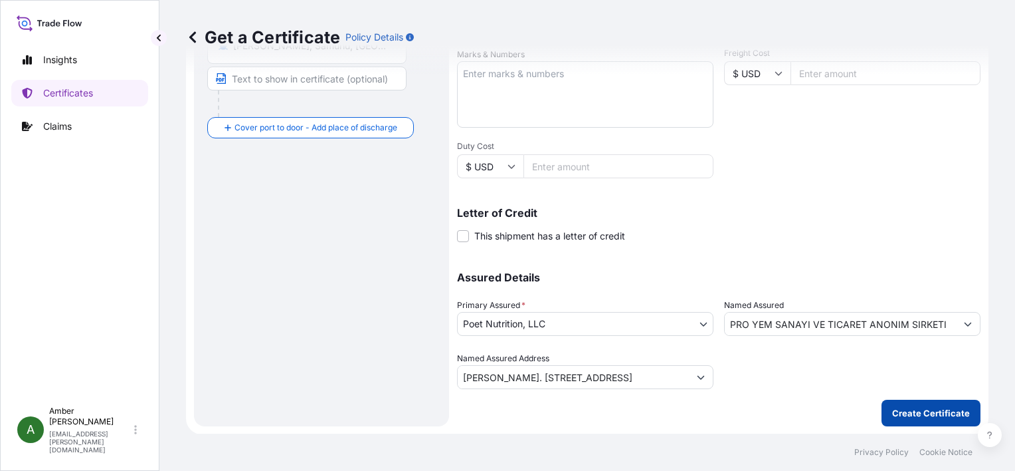
click at [914, 404] on button "Create Certificate" at bounding box center [931, 412] width 99 height 27
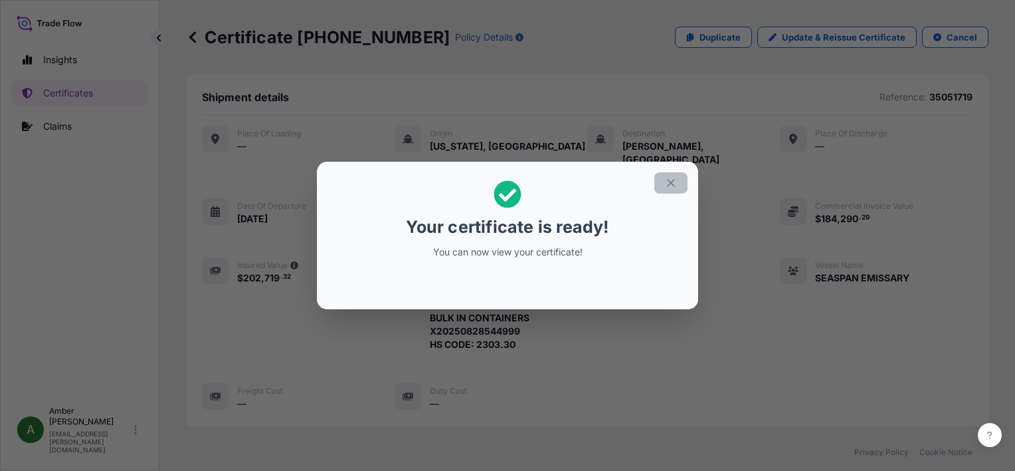
click at [673, 186] on icon "button" at bounding box center [671, 183] width 12 height 12
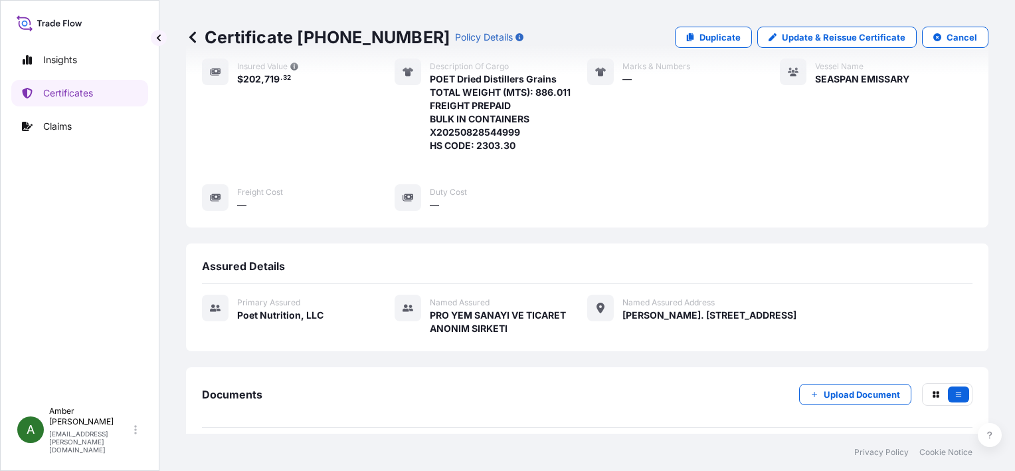
scroll to position [322, 0]
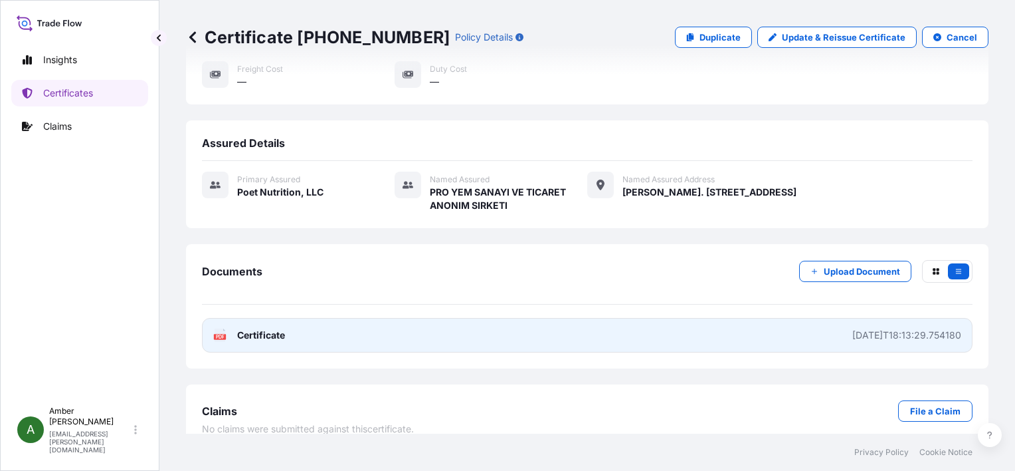
click at [266, 328] on span "Certificate" at bounding box center [261, 334] width 48 height 13
